Goal: Information Seeking & Learning: Learn about a topic

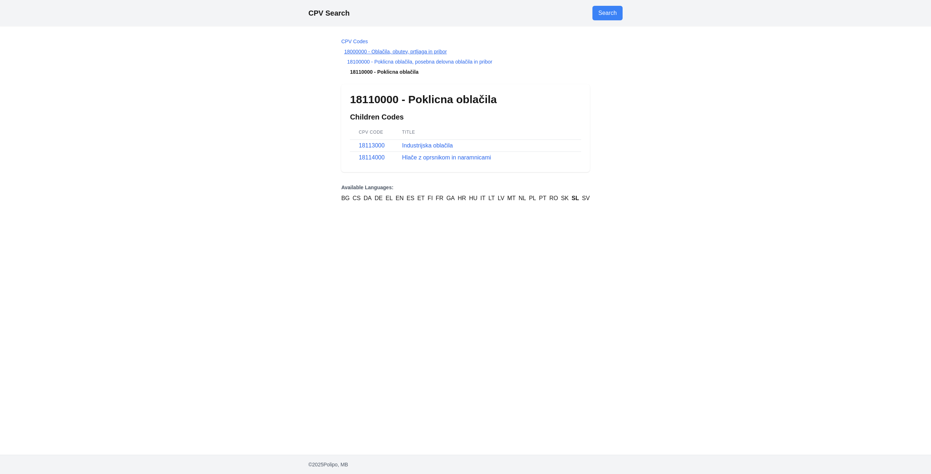
click at [412, 49] on link "18000000 - Oblačila, obutev, prtljaga in pribor" at bounding box center [395, 52] width 103 height 6
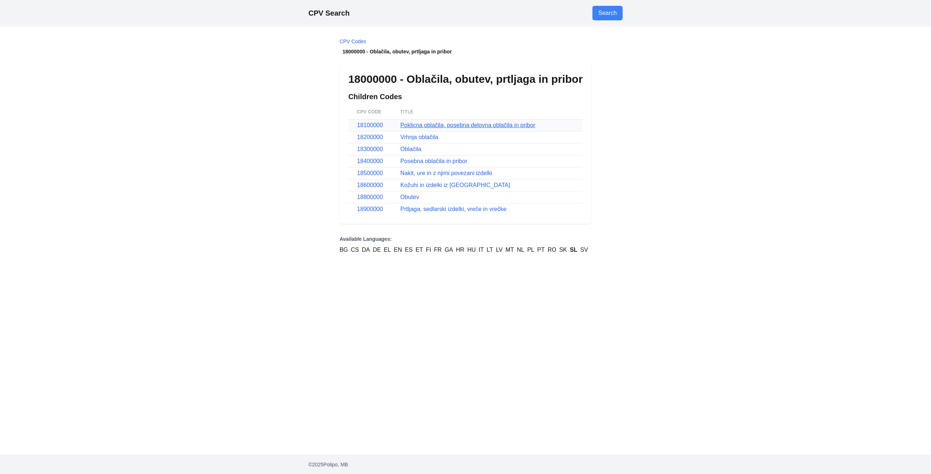
click at [488, 124] on link "Poklicna oblačila, posebna delovna oblačila in pribor" at bounding box center [467, 125] width 135 height 6
